Goal: Navigation & Orientation: Go to known website

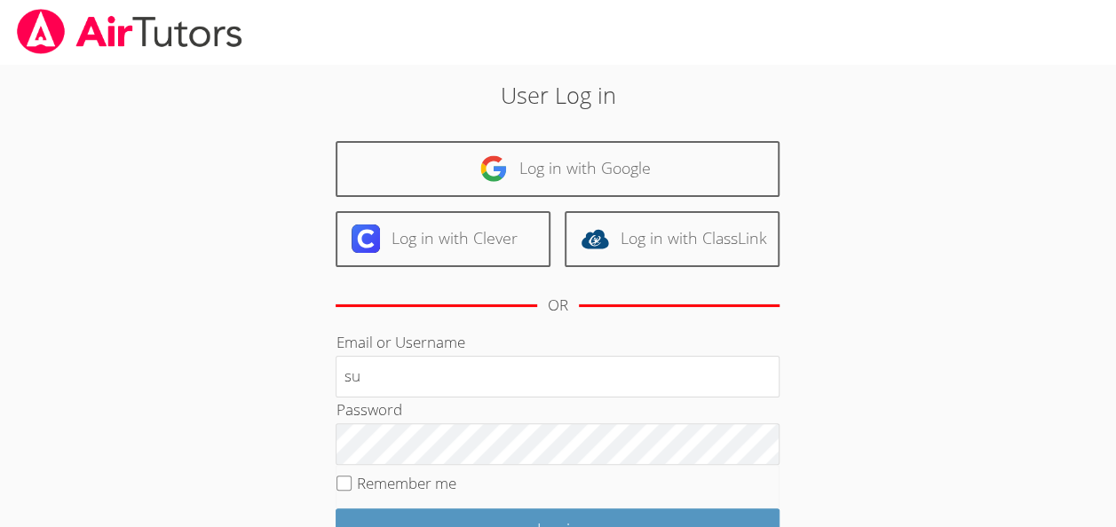
type input "s"
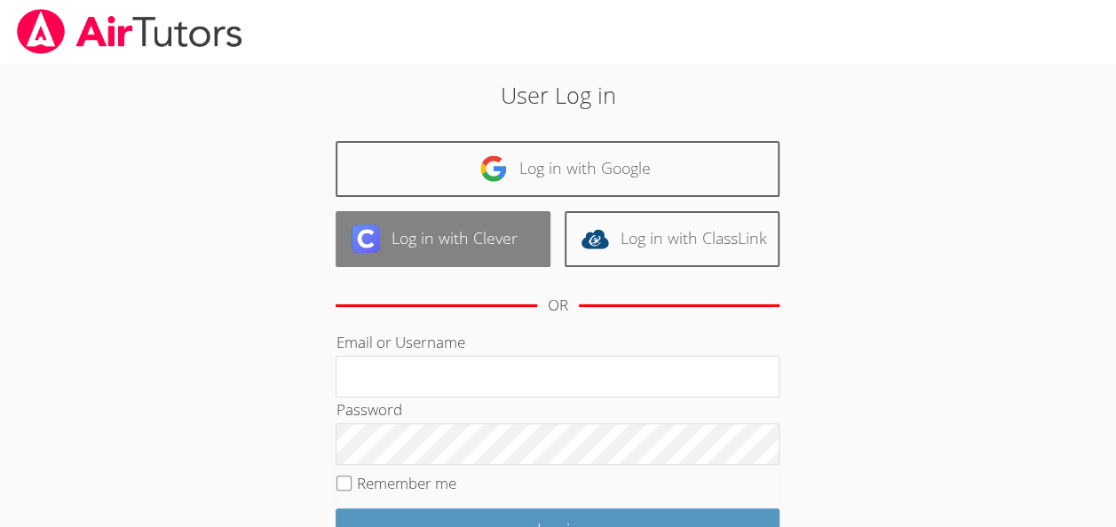
click at [430, 249] on link "Log in with Clever" at bounding box center [443, 239] width 215 height 56
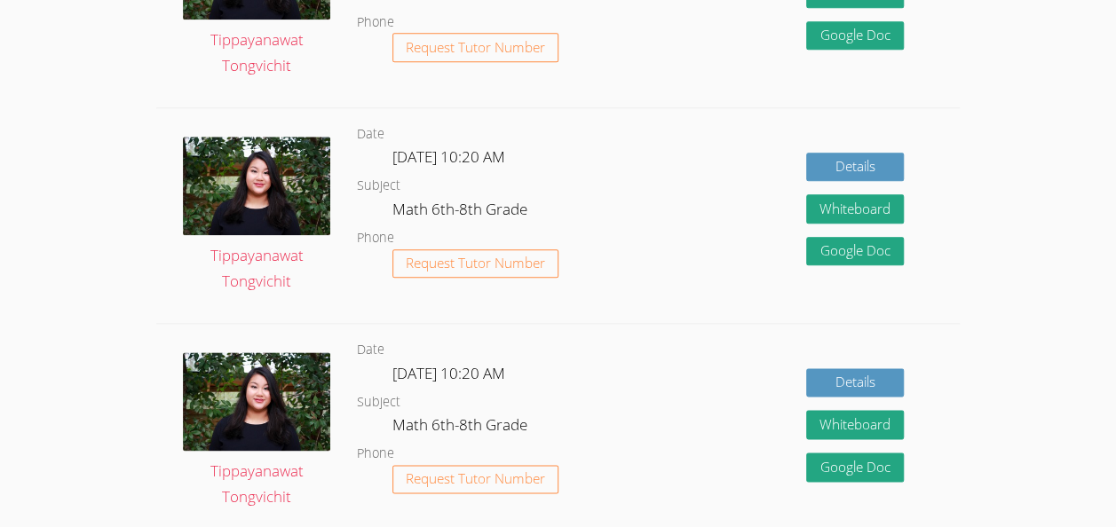
scroll to position [845, 0]
